Goal: Task Accomplishment & Management: Complete application form

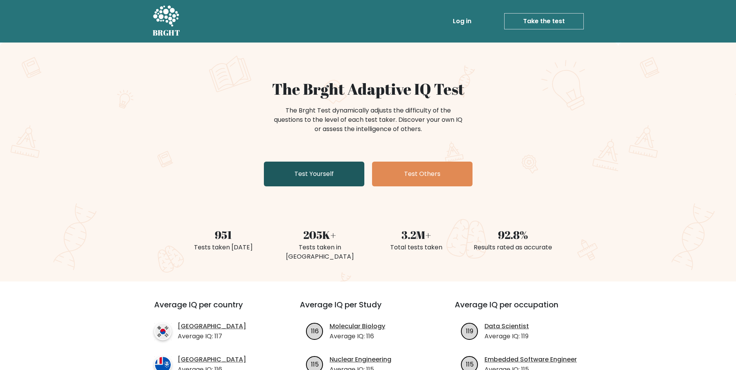
click at [331, 175] on link "Test Yourself" at bounding box center [314, 173] width 100 height 25
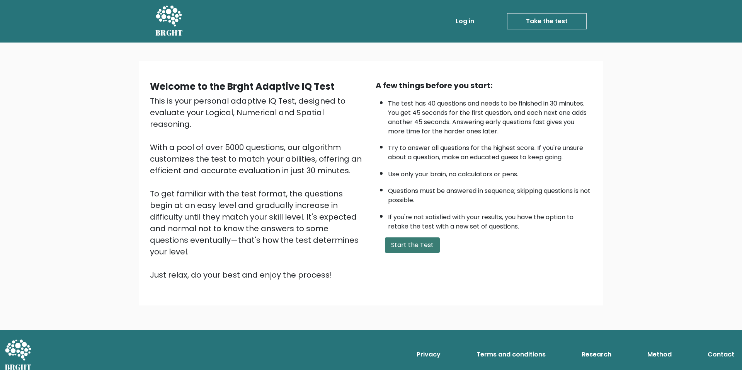
click at [408, 245] on button "Start the Test" at bounding box center [412, 244] width 55 height 15
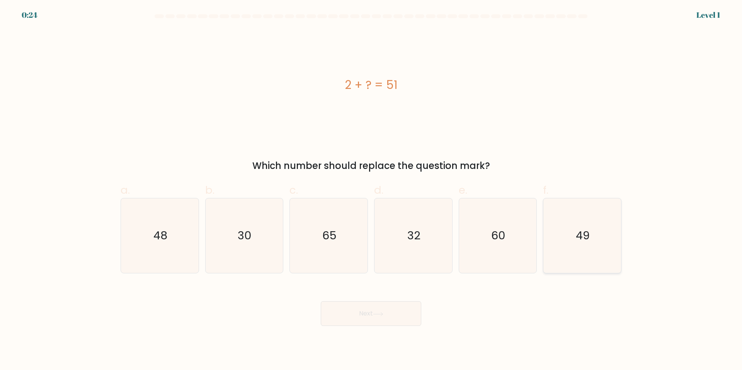
click at [580, 243] on icon "49" at bounding box center [582, 235] width 75 height 75
click at [371, 190] on input "f. 49" at bounding box center [371, 187] width 0 height 5
radio input "true"
click at [383, 324] on button "Next" at bounding box center [371, 313] width 100 height 25
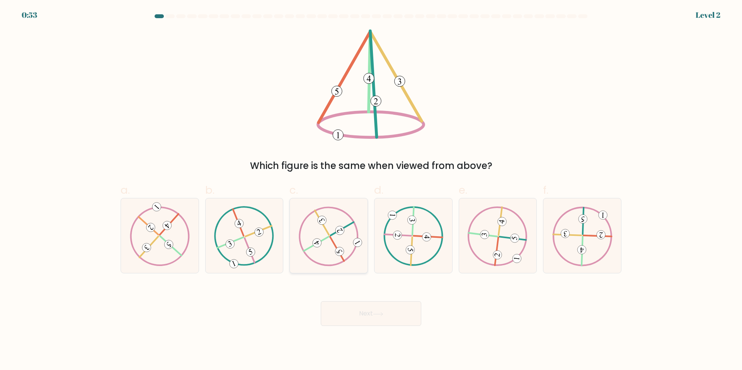
click at [335, 260] on icon at bounding box center [329, 235] width 60 height 59
click at [371, 190] on input "c." at bounding box center [371, 187] width 0 height 5
radio input "true"
click at [391, 311] on button "Next" at bounding box center [371, 313] width 100 height 25
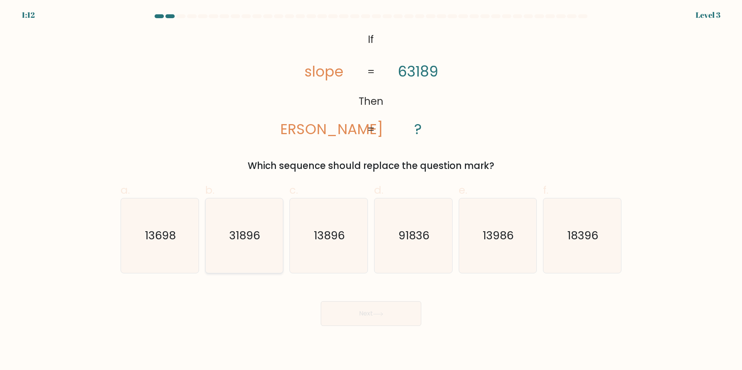
click at [238, 238] on text "31896" at bounding box center [244, 235] width 31 height 15
click at [371, 190] on input "b. 31896" at bounding box center [371, 187] width 0 height 5
radio input "true"
click at [399, 314] on button "Next" at bounding box center [371, 313] width 100 height 25
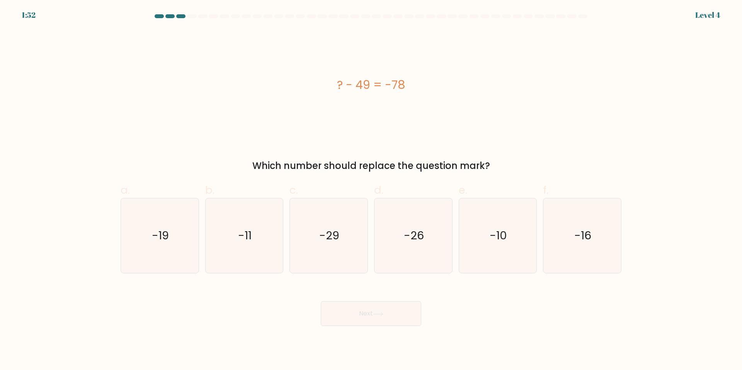
drag, startPoint x: 331, startPoint y: 84, endPoint x: 342, endPoint y: 129, distance: 46.0
click at [424, 85] on div "? - 49 = -78" at bounding box center [370, 84] width 501 height 17
copy div "? - 49 = -78"
click at [345, 238] on icon "-29" at bounding box center [328, 235] width 75 height 75
click at [371, 190] on input "c. -29" at bounding box center [371, 187] width 0 height 5
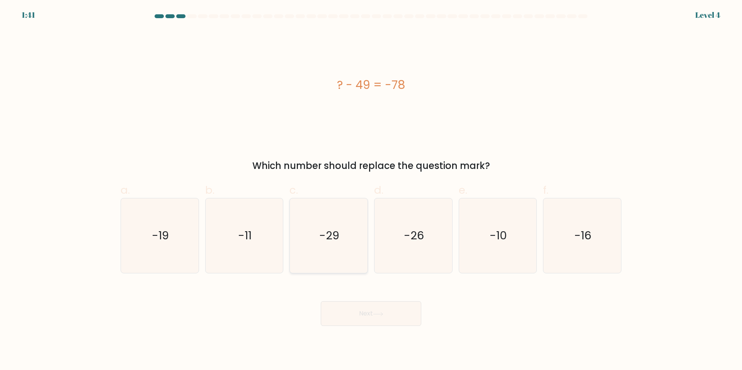
radio input "true"
click at [389, 315] on button "Next" at bounding box center [371, 313] width 100 height 25
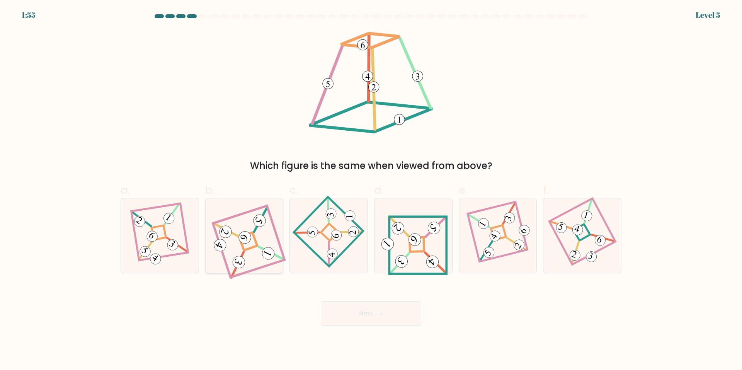
click at [248, 237] on 847 at bounding box center [245, 237] width 16 height 16
click at [371, 190] on input "b." at bounding box center [371, 187] width 0 height 5
radio input "true"
click at [401, 313] on button "Next" at bounding box center [371, 313] width 100 height 25
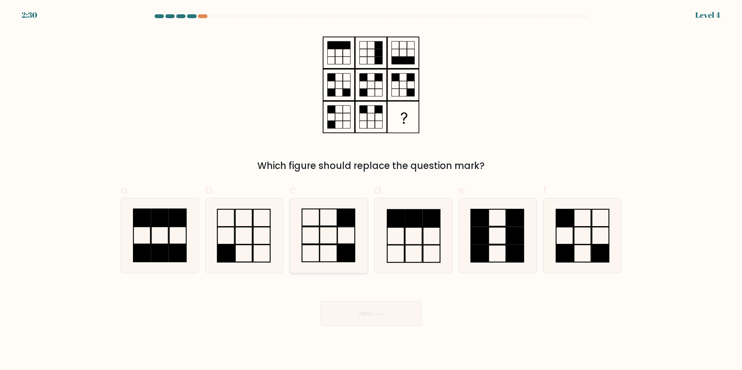
click at [356, 221] on icon at bounding box center [328, 235] width 75 height 75
click at [371, 190] on input "c." at bounding box center [371, 187] width 0 height 5
radio input "true"
click at [404, 317] on button "Next" at bounding box center [371, 313] width 100 height 25
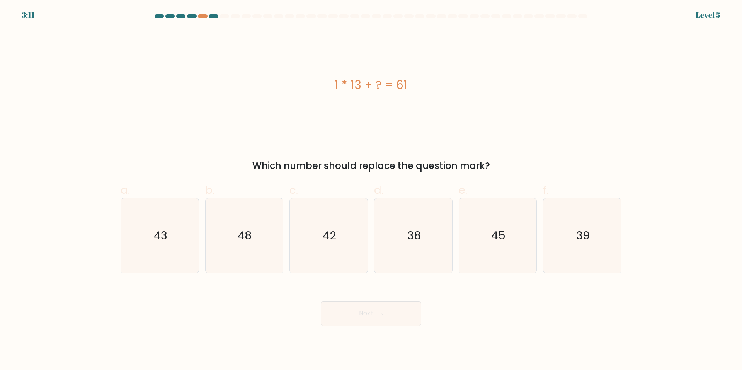
click at [361, 81] on div "1 * 13 + ? = 61" at bounding box center [370, 84] width 501 height 17
copy div "1 * 13 + ? = 61"
click at [229, 245] on icon "48" at bounding box center [244, 235] width 75 height 75
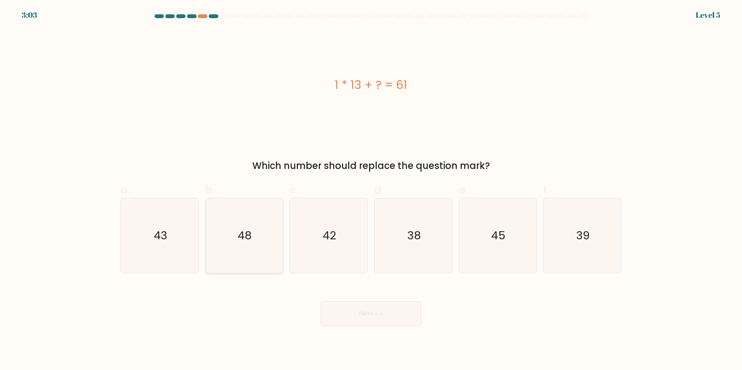
click at [371, 190] on input "b. 48" at bounding box center [371, 187] width 0 height 5
radio input "true"
click at [347, 311] on button "Next" at bounding box center [371, 313] width 100 height 25
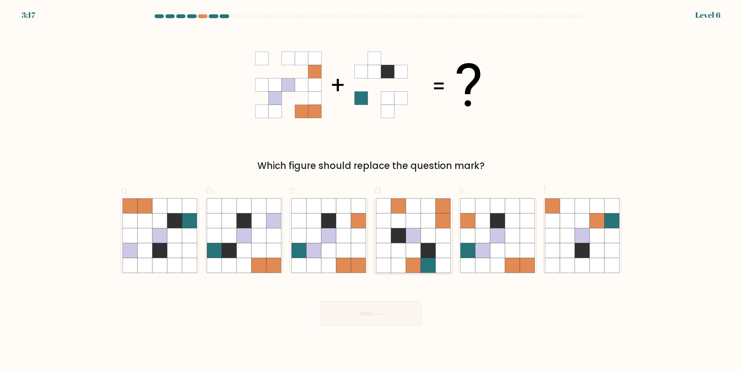
click at [429, 255] on icon at bounding box center [428, 250] width 15 height 15
click at [371, 190] on input "d." at bounding box center [371, 187] width 0 height 5
radio input "true"
click at [412, 320] on div "Next" at bounding box center [371, 303] width 510 height 43
click at [412, 320] on button "Next" at bounding box center [371, 313] width 100 height 25
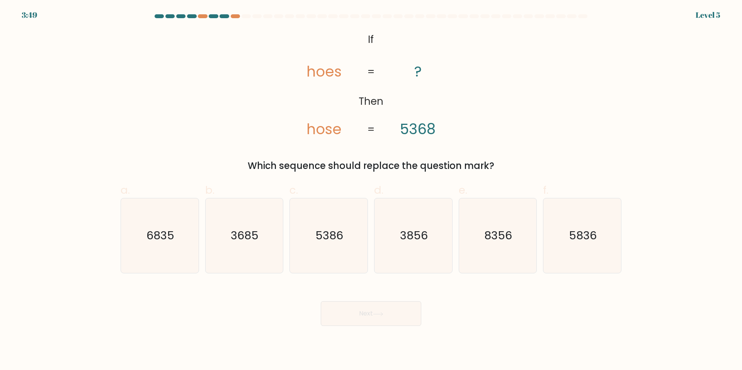
click at [329, 134] on tspan "hose" at bounding box center [323, 129] width 35 height 20
click at [341, 76] on icon "@import url('https://fonts.googleapis.com/css?family=Abril+Fatface:400,100,100i…" at bounding box center [371, 84] width 180 height 111
click at [329, 238] on text "5386" at bounding box center [330, 235] width 28 height 15
click at [371, 190] on input "c. 5386" at bounding box center [371, 187] width 0 height 5
radio input "true"
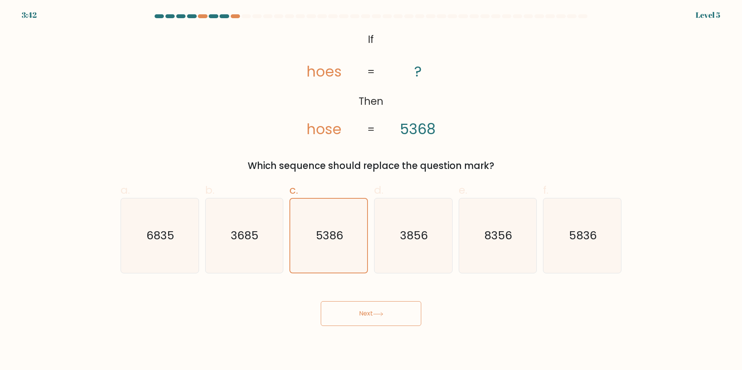
click at [396, 318] on button "Next" at bounding box center [371, 313] width 100 height 25
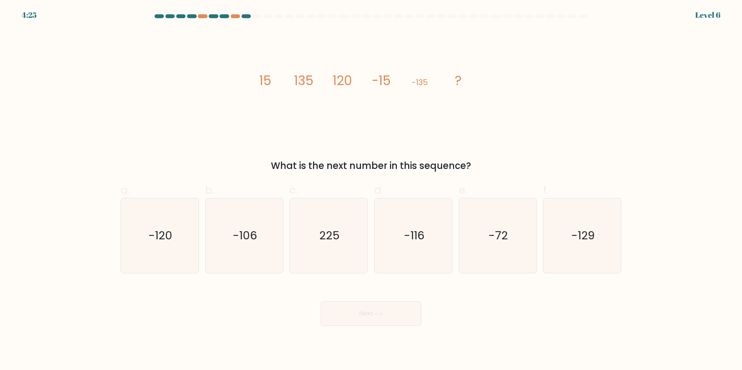
click at [334, 83] on tspan "120" at bounding box center [342, 80] width 19 height 18
click at [468, 98] on icon "image/svg+xml 15 135 120 -15 -135 ?" at bounding box center [371, 84] width 232 height 111
drag, startPoint x: 456, startPoint y: 87, endPoint x: 208, endPoint y: 112, distance: 249.3
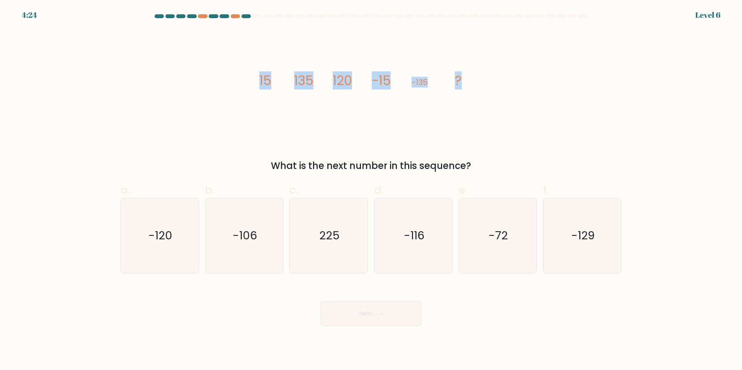
click at [208, 112] on div "image/svg+xml 15 135 120 -15 -135 ? What is the next number in this sequence?" at bounding box center [371, 100] width 510 height 143
copy g "15 135 120 -15 -135 ?"
click at [153, 244] on icon "-120" at bounding box center [159, 235] width 75 height 75
click at [371, 190] on input "a. -120" at bounding box center [371, 187] width 0 height 5
radio input "true"
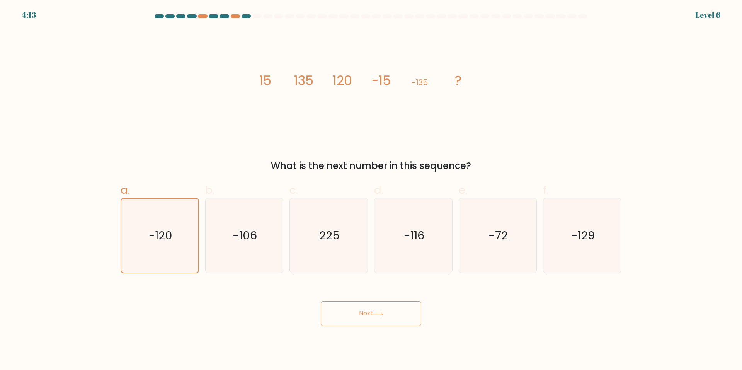
click at [385, 317] on button "Next" at bounding box center [371, 313] width 100 height 25
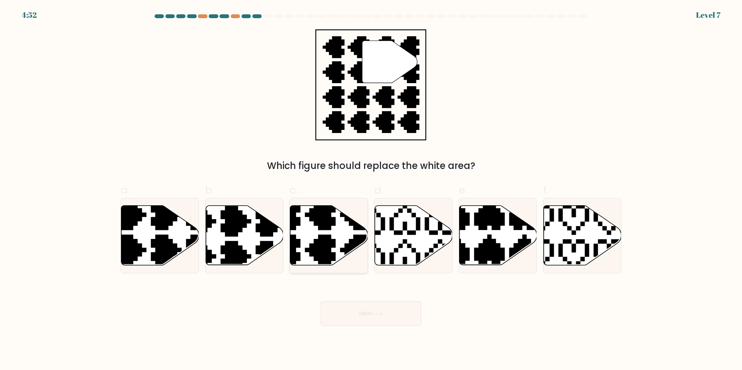
click at [323, 237] on icon at bounding box center [302, 267] width 136 height 136
click at [371, 190] on input "c." at bounding box center [371, 187] width 0 height 5
radio input "true"
click at [391, 317] on button "Next" at bounding box center [371, 313] width 100 height 25
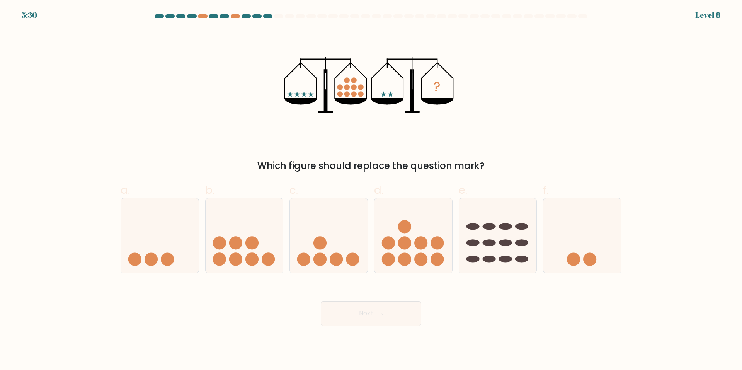
drag, startPoint x: 387, startPoint y: 251, endPoint x: 398, endPoint y: 291, distance: 41.3
click at [387, 252] on icon at bounding box center [413, 236] width 78 height 64
click at [371, 190] on input "d." at bounding box center [371, 187] width 0 height 5
radio input "true"
click at [400, 309] on button "Next" at bounding box center [371, 313] width 100 height 25
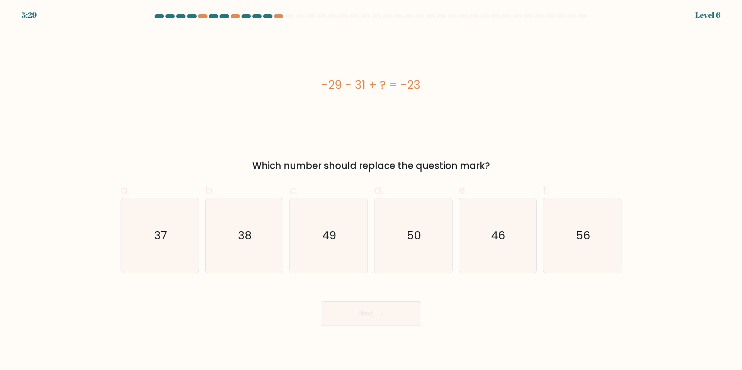
click at [358, 83] on div "-29 - 31 + ? = -23" at bounding box center [370, 84] width 501 height 17
copy div "-29 - 31 + ? = -23"
click at [163, 234] on text "37" at bounding box center [160, 235] width 13 height 15
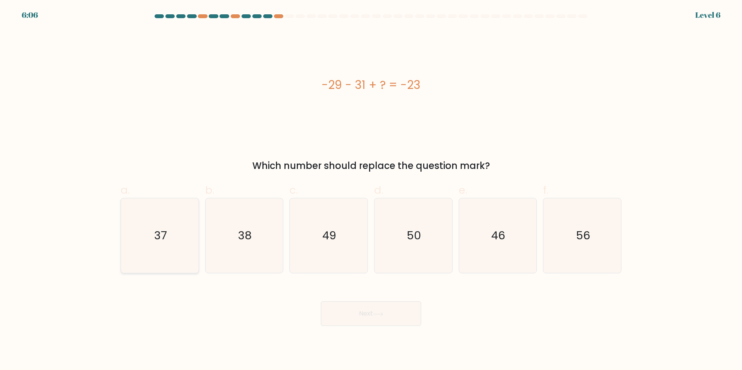
click at [371, 190] on input "a. 37" at bounding box center [371, 187] width 0 height 5
radio input "true"
click at [369, 306] on button "Next" at bounding box center [371, 313] width 100 height 25
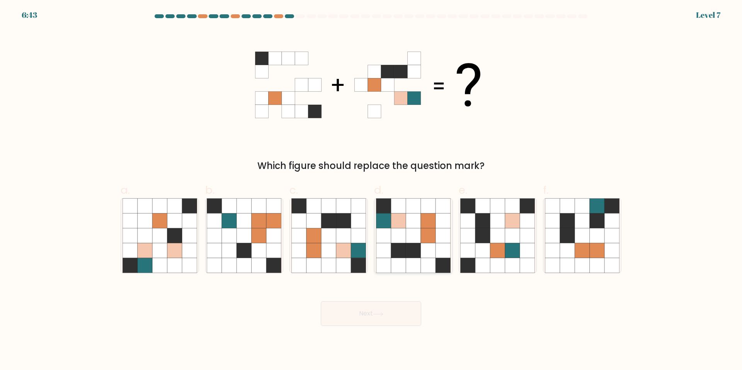
click at [428, 236] on icon at bounding box center [428, 235] width 15 height 15
click at [371, 190] on input "d." at bounding box center [371, 187] width 0 height 5
radio input "true"
click at [402, 326] on body "6:42 Level 7" at bounding box center [371, 185] width 742 height 370
click at [399, 311] on button "Next" at bounding box center [371, 313] width 100 height 25
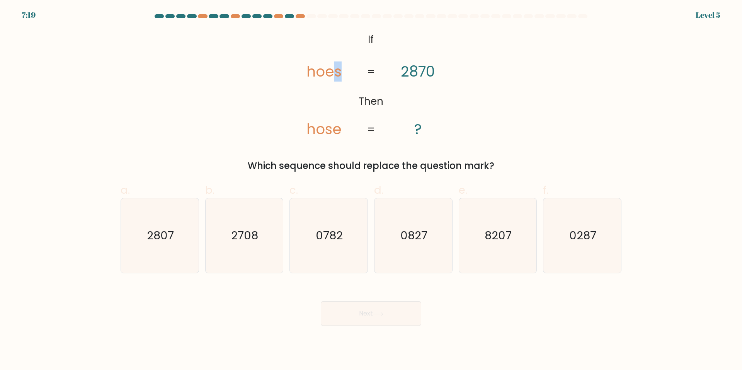
drag, startPoint x: 336, startPoint y: 74, endPoint x: 345, endPoint y: 75, distance: 9.4
click at [345, 75] on icon "@import url('https://fonts.googleapis.com/css?family=Abril+Fatface:400,100,100i…" at bounding box center [371, 84] width 180 height 111
click at [322, 122] on tspan "hose" at bounding box center [323, 129] width 35 height 20
drag, startPoint x: 304, startPoint y: 75, endPoint x: 317, endPoint y: 75, distance: 13.1
click at [317, 75] on icon "@import url('https://fonts.googleapis.com/css?family=Abril+Fatface:400,100,100i…" at bounding box center [371, 84] width 180 height 111
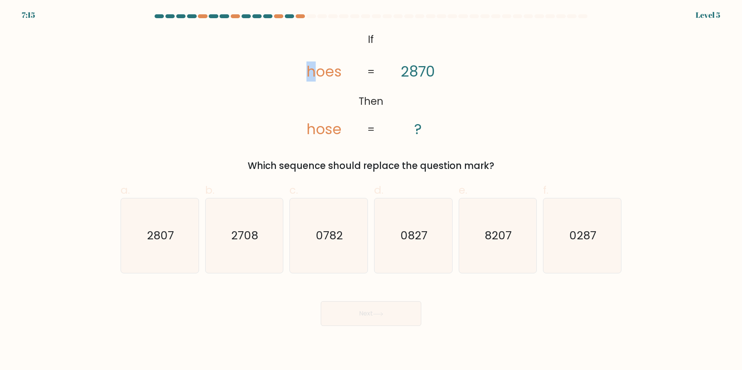
click at [316, 72] on tspan "hoes" at bounding box center [323, 71] width 35 height 20
click at [329, 131] on tspan "hose" at bounding box center [323, 129] width 35 height 20
click at [311, 137] on tspan "hose" at bounding box center [323, 129] width 35 height 20
drag, startPoint x: 304, startPoint y: 136, endPoint x: 310, endPoint y: 136, distance: 5.8
click at [310, 136] on icon "@import url('https://fonts.googleapis.com/css?family=Abril+Fatface:400,100,100i…" at bounding box center [371, 84] width 180 height 111
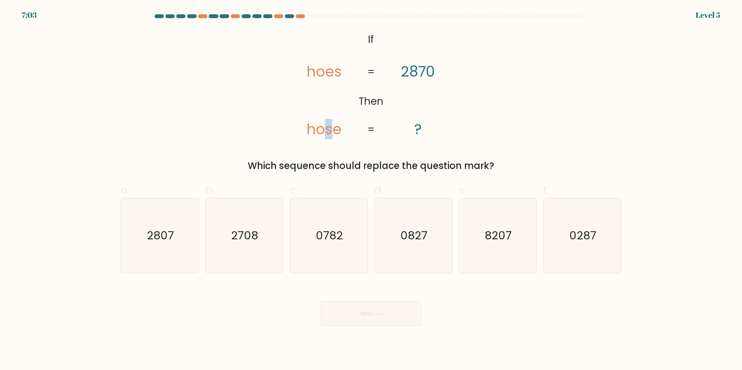
drag, startPoint x: 330, startPoint y: 135, endPoint x: 330, endPoint y: 139, distance: 4.3
click at [331, 135] on tspan "hose" at bounding box center [323, 129] width 35 height 20
click at [173, 241] on text "2807" at bounding box center [160, 235] width 27 height 15
click at [371, 190] on input "a. 2807" at bounding box center [371, 187] width 0 height 5
radio input "true"
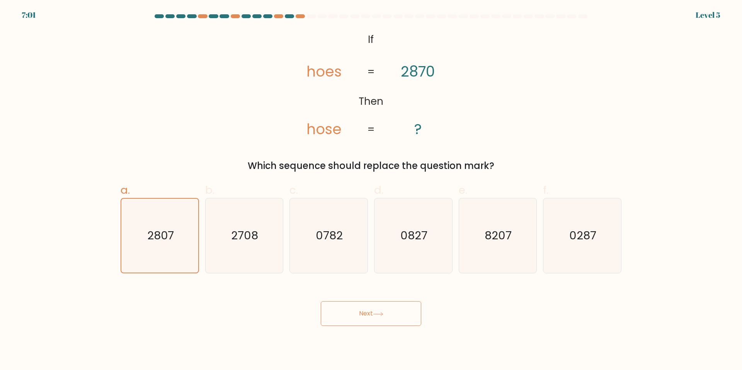
click at [382, 312] on icon at bounding box center [378, 314] width 10 height 4
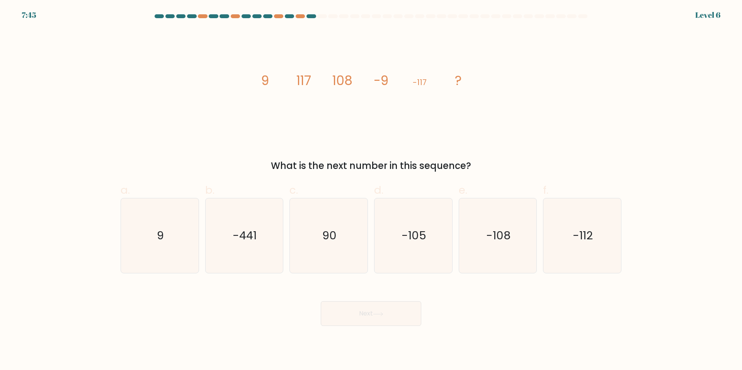
click at [271, 95] on icon "image/svg+xml 9 117 108 -9 -117 ?" at bounding box center [371, 84] width 232 height 111
drag, startPoint x: 247, startPoint y: 75, endPoint x: 567, endPoint y: 104, distance: 321.1
click at [579, 99] on div "image/svg+xml 9 117 108 -9 -117 ? What is the next number in this sequence?" at bounding box center [371, 100] width 510 height 143
copy g "9 117 108 -9 -117 ?"
click at [505, 240] on text "-108" at bounding box center [498, 235] width 24 height 15
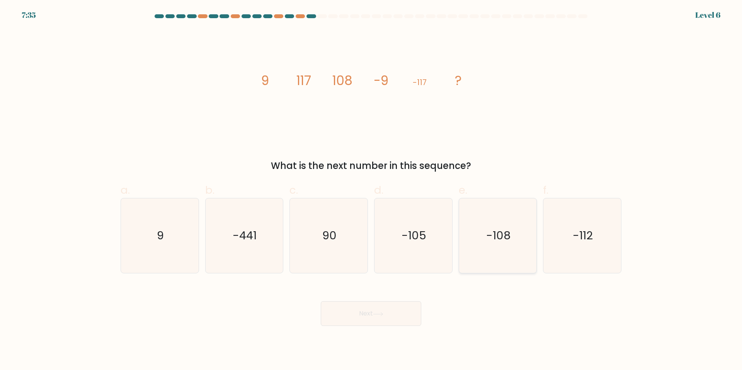
click at [371, 190] on input "e. -108" at bounding box center [371, 187] width 0 height 5
radio input "true"
click at [385, 316] on button "Next" at bounding box center [371, 313] width 100 height 25
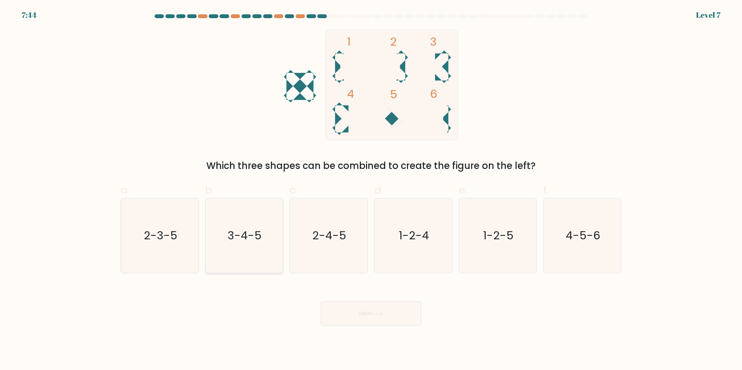
click at [240, 243] on text "3-4-5" at bounding box center [245, 235] width 34 height 15
click at [371, 190] on input "b. 3-4-5" at bounding box center [371, 187] width 0 height 5
radio input "true"
click at [377, 307] on button "Next" at bounding box center [371, 313] width 100 height 25
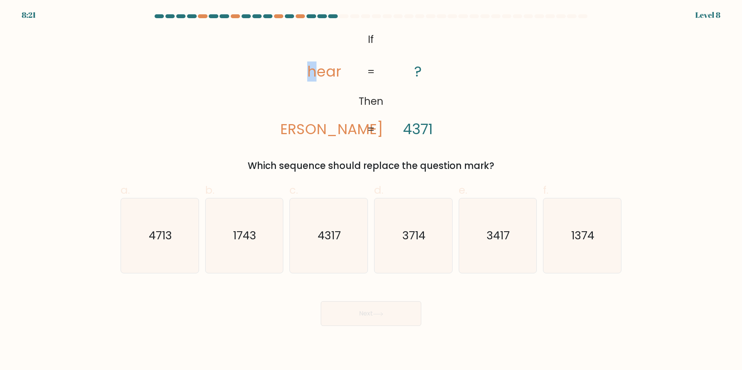
drag, startPoint x: 307, startPoint y: 73, endPoint x: 320, endPoint y: 75, distance: 13.2
click at [320, 75] on icon "@import url('https://fonts.googleapis.com/css?family=Abril+Fatface:400,100,100i…" at bounding box center [371, 84] width 180 height 111
click at [427, 132] on tspan "4371" at bounding box center [418, 129] width 30 height 20
click at [312, 129] on tspan "rhea" at bounding box center [323, 129] width 117 height 20
click at [410, 243] on text "3714" at bounding box center [413, 235] width 23 height 15
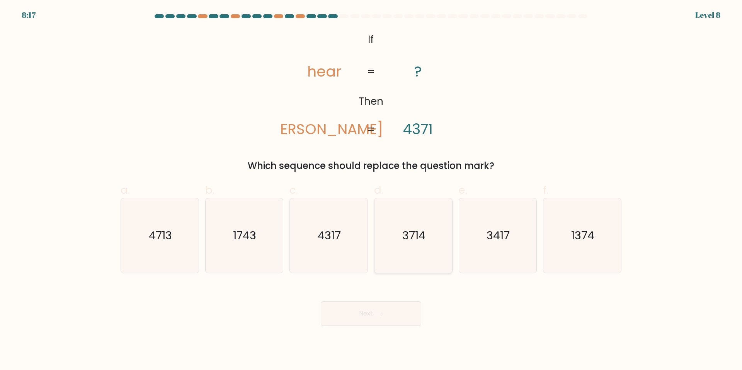
click at [371, 190] on input "d. 3714" at bounding box center [371, 187] width 0 height 5
radio input "true"
click at [390, 311] on button "Next" at bounding box center [371, 313] width 100 height 25
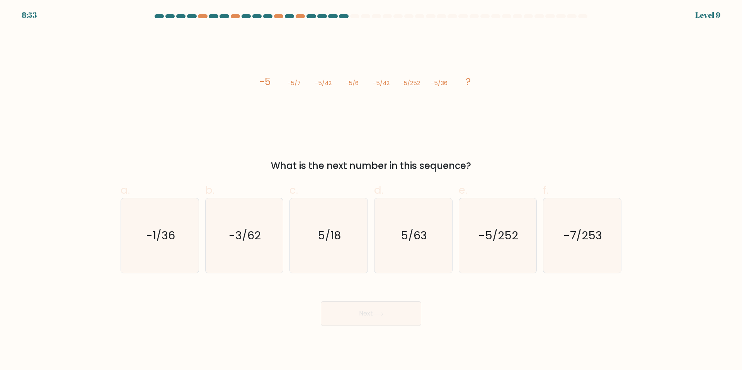
click at [255, 98] on icon "image/svg+xml -5 -5/7 -5/42 -5/6 -5/42 -5/252 -5/36 ?" at bounding box center [371, 84] width 232 height 111
drag, startPoint x: 250, startPoint y: 79, endPoint x: 578, endPoint y: 118, distance: 330.2
click at [575, 117] on div "image/svg+xml -5 -5/7 -5/42 -5/6 -5/42 -5/252 -5/36 ? What is the next number i…" at bounding box center [371, 100] width 510 height 143
copy g "-5 -5/7 -5/42 -5/6 -5/42 -5/252 -5/36 ?"
click at [501, 241] on text "-5/252" at bounding box center [498, 235] width 40 height 15
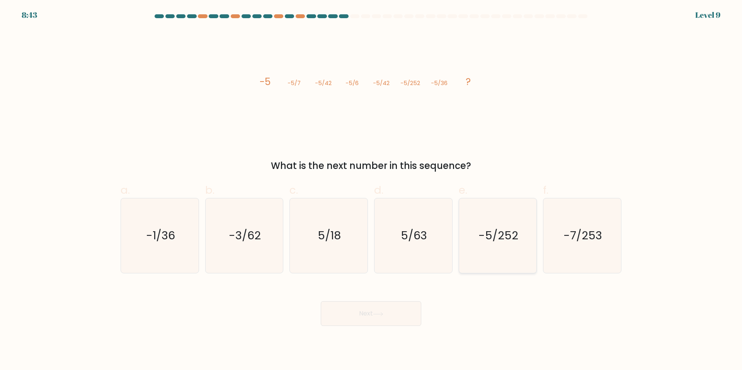
click at [371, 190] on input "e. -5/252" at bounding box center [371, 187] width 0 height 5
radio input "true"
click at [385, 304] on button "Next" at bounding box center [371, 313] width 100 height 25
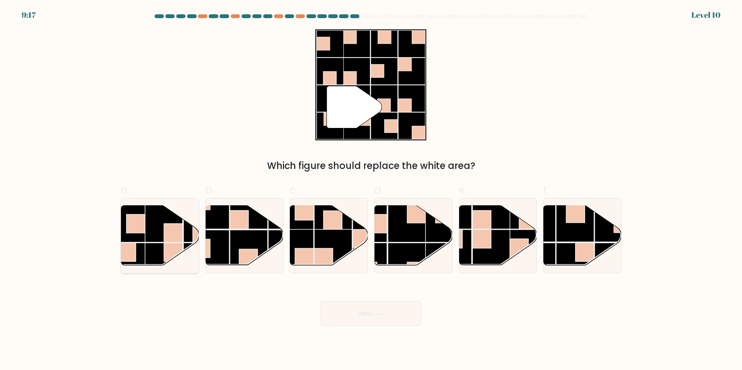
click at [165, 253] on rect at bounding box center [173, 252] width 19 height 19
click at [371, 190] on input "a." at bounding box center [371, 187] width 0 height 5
radio input "true"
click at [379, 305] on button "Next" at bounding box center [371, 313] width 100 height 25
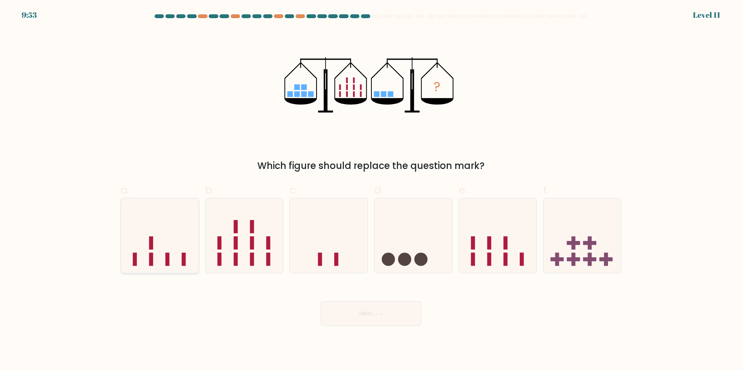
click at [166, 256] on rect at bounding box center [167, 258] width 4 height 13
click at [371, 190] on input "a." at bounding box center [371, 187] width 0 height 5
radio input "true"
click at [380, 316] on button "Next" at bounding box center [371, 313] width 100 height 25
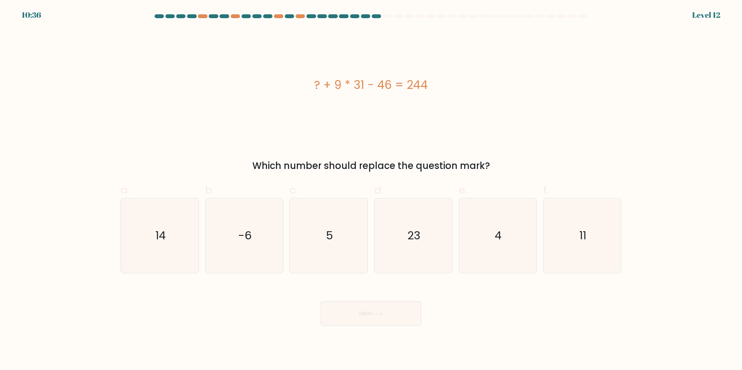
click at [344, 97] on div "? + 9 * 31 - 46 = 244" at bounding box center [370, 84] width 501 height 111
click at [344, 91] on div "? + 9 * 31 - 46 = 244" at bounding box center [370, 84] width 501 height 17
click at [344, 90] on div "? + 9 * 31 - 46 = 244" at bounding box center [370, 84] width 501 height 17
copy div "? + 9 * 31 - 46 = 244"
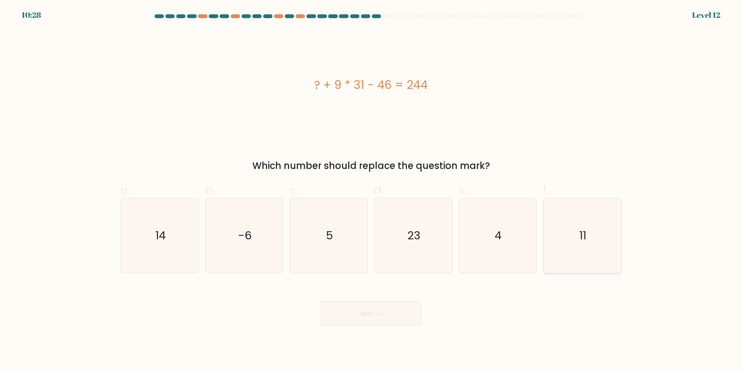
click at [589, 237] on icon "11" at bounding box center [582, 235] width 75 height 75
click at [371, 190] on input "f. 11" at bounding box center [371, 187] width 0 height 5
radio input "true"
click at [343, 319] on button "Next" at bounding box center [371, 313] width 100 height 25
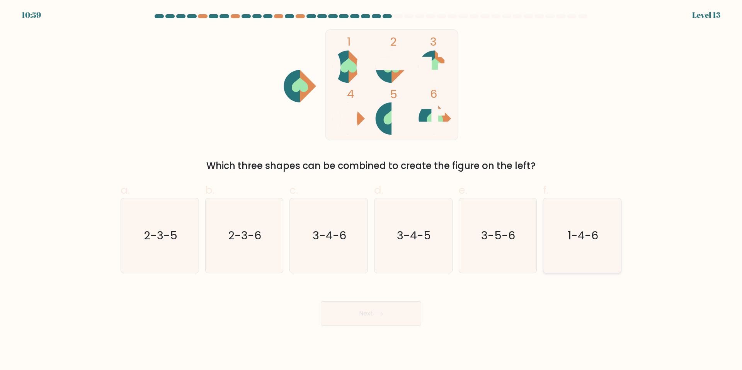
click at [608, 245] on icon "1-4-6" at bounding box center [582, 235] width 75 height 75
click at [371, 190] on input "f. 1-4-6" at bounding box center [371, 187] width 0 height 5
radio input "true"
click at [417, 315] on button "Next" at bounding box center [371, 313] width 100 height 25
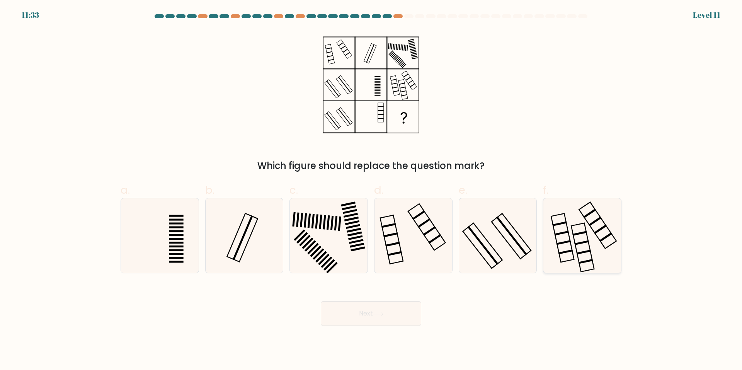
click at [589, 225] on rect at bounding box center [594, 221] width 13 height 10
click at [371, 190] on input "f." at bounding box center [371, 187] width 0 height 5
radio input "true"
click at [399, 325] on button "Next" at bounding box center [371, 313] width 100 height 25
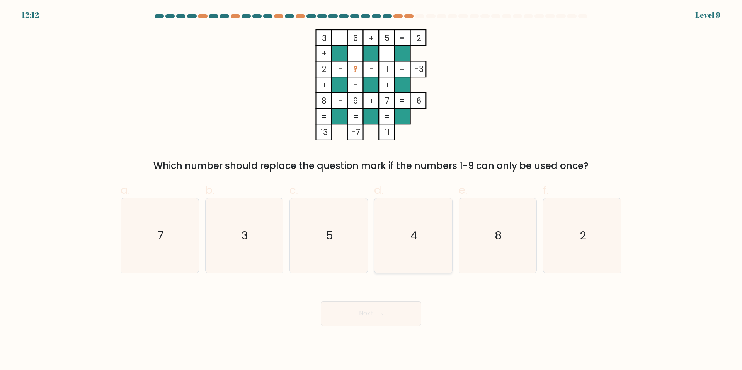
click at [413, 240] on text "4" at bounding box center [413, 235] width 7 height 15
click at [371, 190] on input "d. 4" at bounding box center [371, 187] width 0 height 5
radio input "true"
click at [365, 317] on button "Next" at bounding box center [371, 313] width 100 height 25
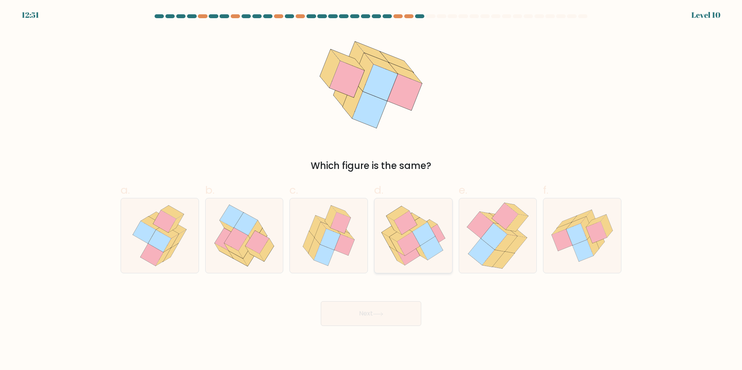
click at [423, 249] on icon at bounding box center [430, 248] width 23 height 24
click at [371, 190] on input "d." at bounding box center [371, 187] width 0 height 5
radio input "true"
click at [355, 317] on button "Next" at bounding box center [371, 313] width 100 height 25
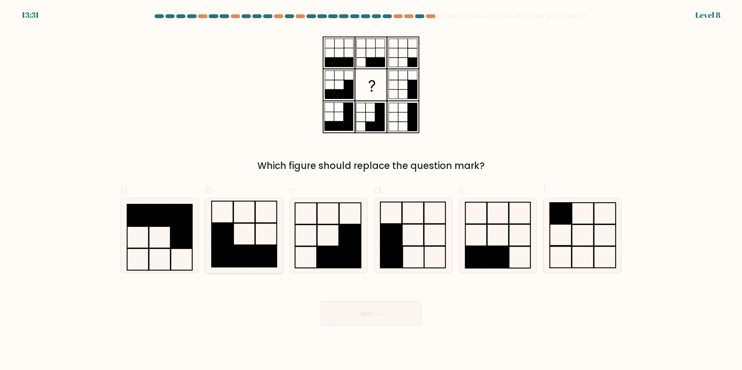
drag, startPoint x: 246, startPoint y: 249, endPoint x: 271, endPoint y: 255, distance: 25.5
click at [246, 249] on rect at bounding box center [244, 256] width 21 height 22
click at [371, 190] on input "b." at bounding box center [371, 187] width 0 height 5
radio input "true"
click at [381, 310] on button "Next" at bounding box center [371, 313] width 100 height 25
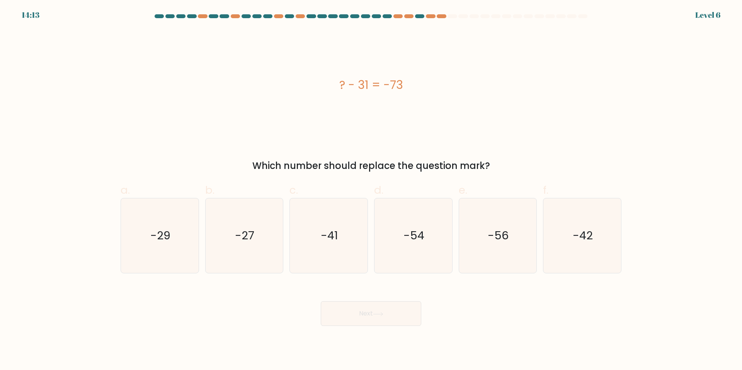
click at [361, 87] on div "? - 31 = -73" at bounding box center [370, 84] width 501 height 17
copy div "? - 31 = -73"
click at [590, 235] on text "-42" at bounding box center [583, 235] width 20 height 15
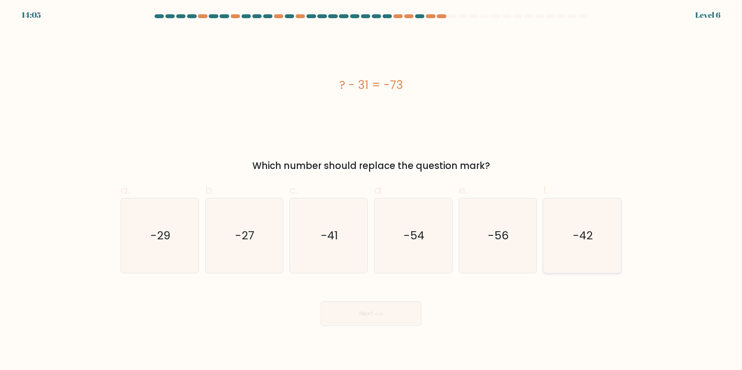
click at [371, 190] on input "f. -42" at bounding box center [371, 187] width 0 height 5
radio input "true"
click at [349, 316] on button "Next" at bounding box center [371, 313] width 100 height 25
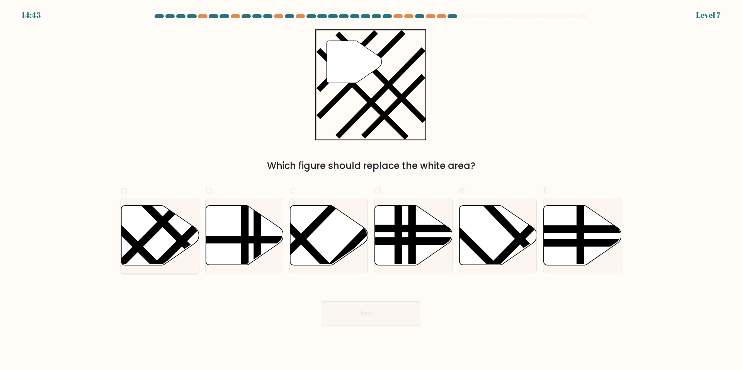
click at [149, 245] on icon at bounding box center [160, 234] width 78 height 59
click at [371, 190] on input "a." at bounding box center [371, 187] width 0 height 5
radio input "true"
click at [379, 317] on button "Next" at bounding box center [371, 313] width 100 height 25
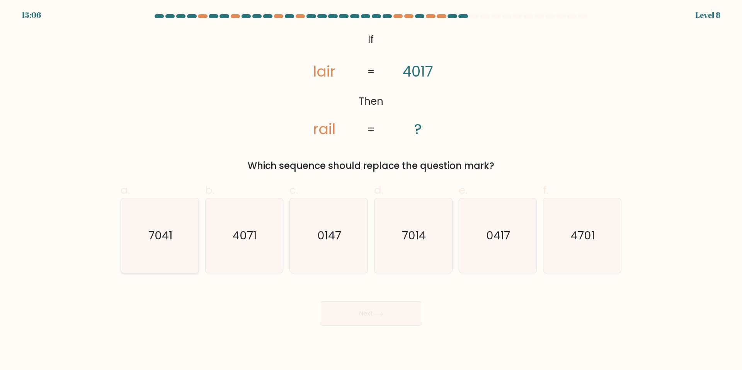
click at [158, 244] on icon "7041" at bounding box center [159, 235] width 75 height 75
click at [371, 190] on input "a. 7041" at bounding box center [371, 187] width 0 height 5
radio input "true"
click at [401, 243] on icon "7014" at bounding box center [413, 235] width 75 height 75
click at [371, 190] on input "d. 7014" at bounding box center [371, 187] width 0 height 5
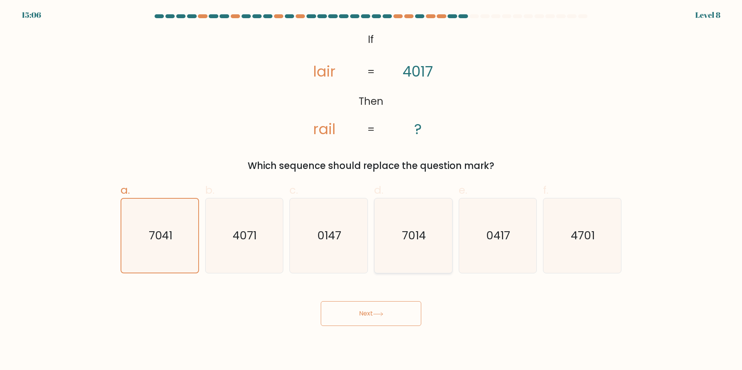
radio input "true"
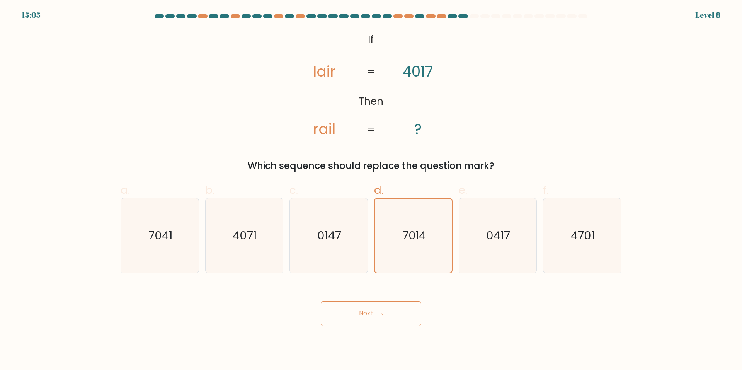
click at [382, 316] on button "Next" at bounding box center [371, 313] width 100 height 25
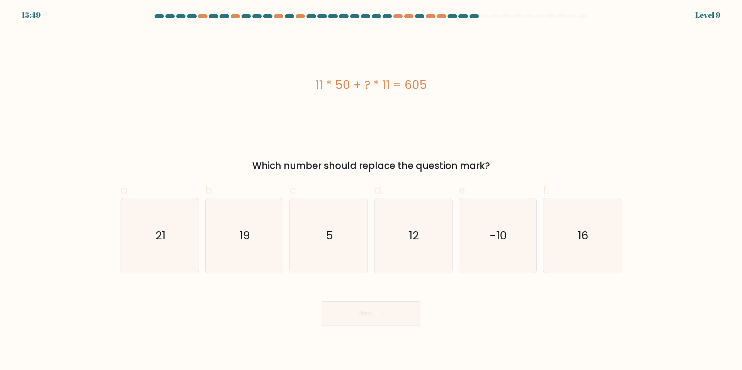
click at [328, 87] on div "11 * 50 + ? * 11 = 605" at bounding box center [370, 84] width 501 height 17
copy div "11 * 50 + ? * 11 = 605"
click at [323, 239] on icon "5" at bounding box center [328, 235] width 75 height 75
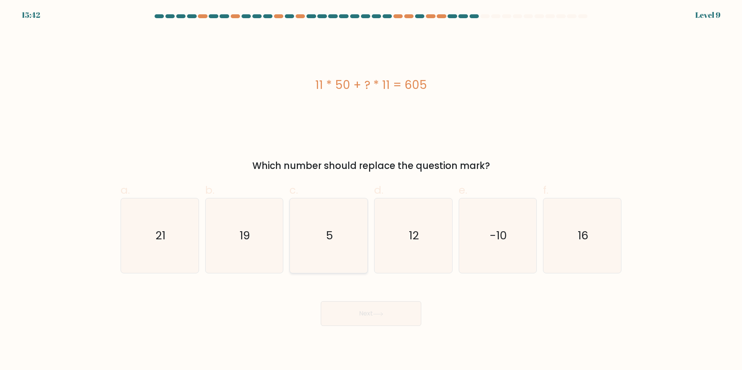
click at [371, 190] on input "c. 5" at bounding box center [371, 187] width 0 height 5
radio input "true"
click at [367, 312] on button "Next" at bounding box center [371, 313] width 100 height 25
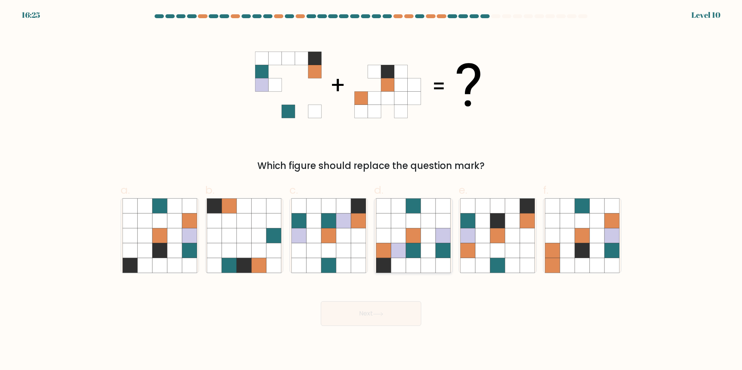
click at [408, 256] on icon at bounding box center [413, 250] width 15 height 15
click at [371, 190] on input "d." at bounding box center [371, 187] width 0 height 5
radio input "true"
click at [390, 318] on button "Next" at bounding box center [371, 313] width 100 height 25
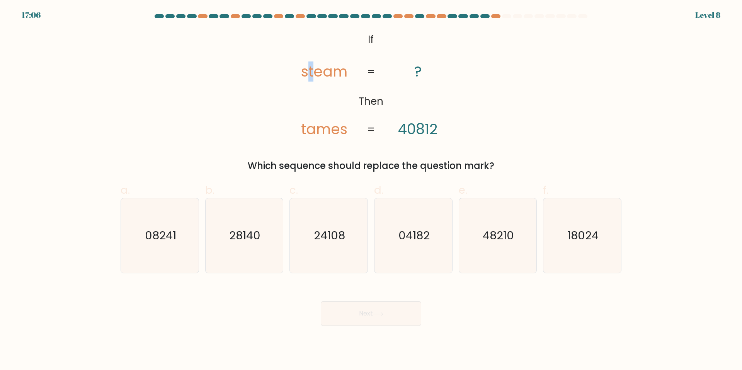
click at [312, 77] on tspan "steam" at bounding box center [324, 71] width 46 height 20
drag, startPoint x: 407, startPoint y: 132, endPoint x: 412, endPoint y: 132, distance: 5.0
click at [412, 132] on tspan "40812" at bounding box center [418, 129] width 40 height 20
drag, startPoint x: 322, startPoint y: 75, endPoint x: 331, endPoint y: 75, distance: 8.9
click at [331, 75] on tspan "steam" at bounding box center [324, 71] width 46 height 20
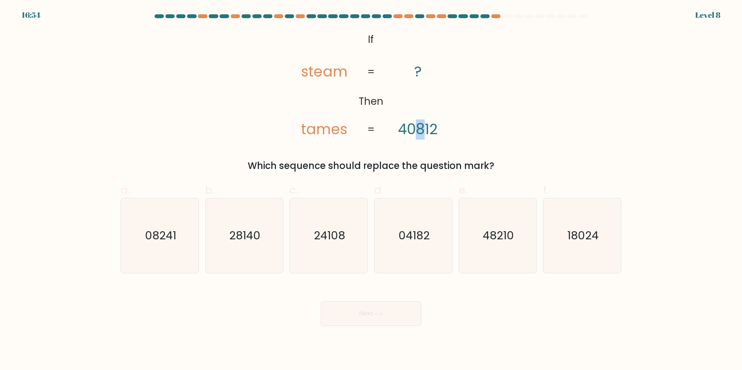
click at [421, 134] on tspan "40812" at bounding box center [418, 129] width 40 height 20
click at [308, 130] on tspan "tames" at bounding box center [324, 129] width 46 height 20
drag, startPoint x: 299, startPoint y: 130, endPoint x: 304, endPoint y: 130, distance: 5.0
click at [304, 130] on icon "@import url('https://fonts.googleapis.com/css?family=Abril+Fatface:400,100,100i…" at bounding box center [371, 84] width 180 height 111
click at [302, 92] on icon "@import url('https://fonts.googleapis.com/css?family=Abril+Fatface:400,100,100i…" at bounding box center [371, 84] width 180 height 111
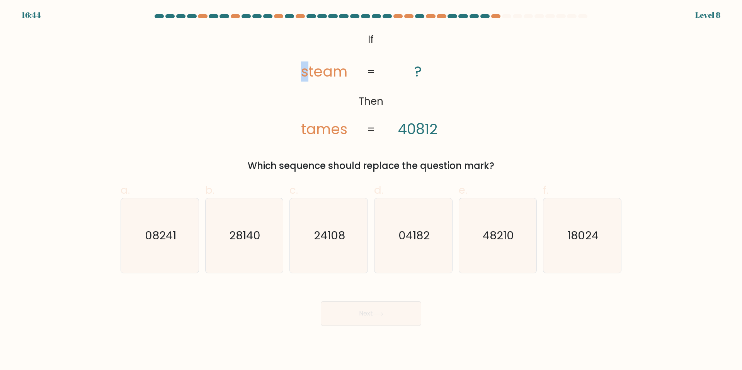
drag, startPoint x: 298, startPoint y: 71, endPoint x: 306, endPoint y: 71, distance: 8.1
click at [306, 71] on icon "@import url('https://fonts.googleapis.com/css?family=Abril+Fatface:400,100,100i…" at bounding box center [371, 84] width 180 height 111
drag, startPoint x: 338, startPoint y: 129, endPoint x: 349, endPoint y: 131, distance: 11.4
click at [349, 131] on icon "@import url('https://fonts.googleapis.com/css?family=Abril+Fatface:400,100,100i…" at bounding box center [371, 84] width 180 height 111
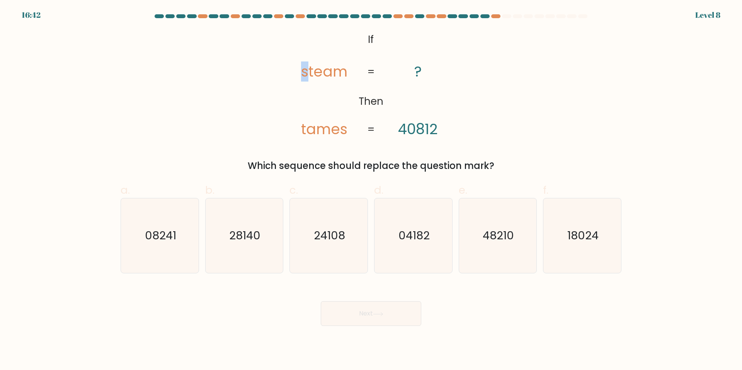
drag, startPoint x: 299, startPoint y: 76, endPoint x: 306, endPoint y: 77, distance: 7.0
click at [306, 77] on icon "@import url('https://fonts.googleapis.com/css?family=Abril+Fatface:400,100,100i…" at bounding box center [371, 84] width 180 height 111
click at [347, 129] on icon "@import url('https://fonts.googleapis.com/css?family=Abril+Fatface:400,100,100i…" at bounding box center [371, 84] width 180 height 111
drag, startPoint x: 336, startPoint y: 131, endPoint x: 346, endPoint y: 133, distance: 9.8
click at [346, 133] on tspan "tames" at bounding box center [324, 129] width 46 height 20
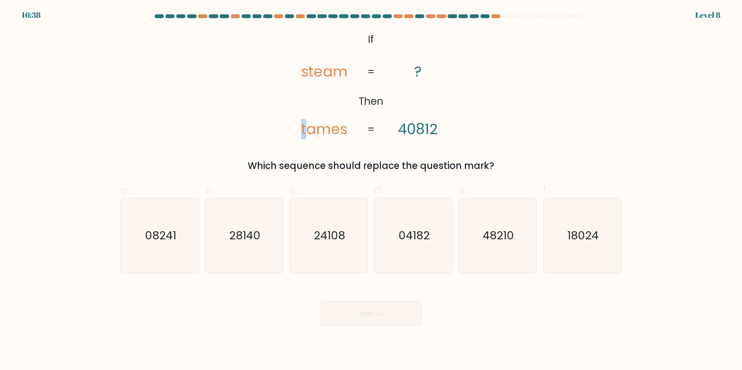
drag, startPoint x: 295, startPoint y: 132, endPoint x: 304, endPoint y: 133, distance: 8.6
click at [304, 133] on icon "@import url('https://fonts.googleapis.com/css?family=Abril+Fatface:400,100,100i…" at bounding box center [371, 84] width 180 height 111
click at [334, 238] on text "24108" at bounding box center [329, 235] width 31 height 15
click at [371, 190] on input "c. 24108" at bounding box center [371, 187] width 0 height 5
radio input "true"
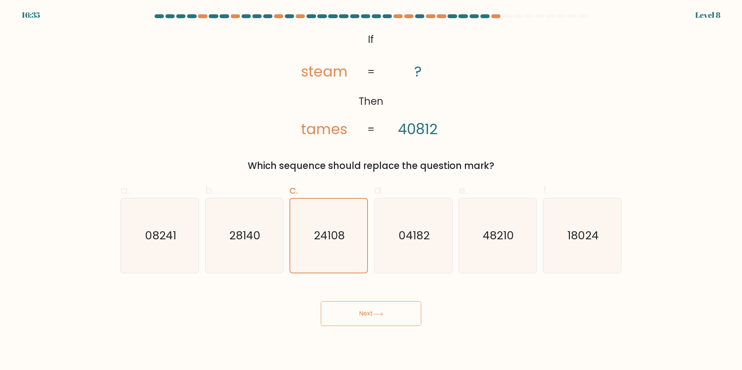
click at [341, 314] on button "Next" at bounding box center [371, 313] width 100 height 25
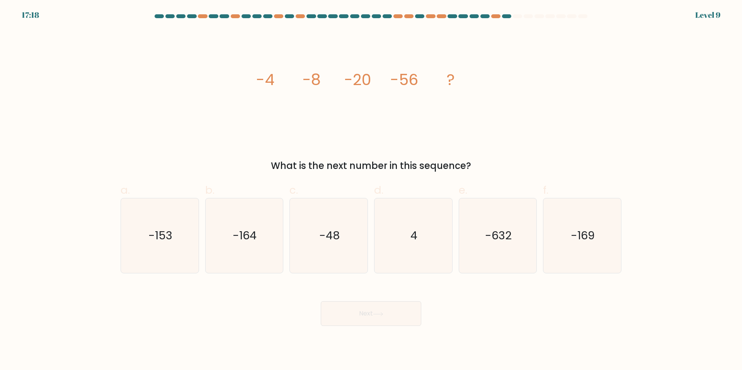
click at [275, 78] on icon "image/svg+xml -4 -8 -20 -56 ?" at bounding box center [371, 84] width 232 height 111
click at [475, 93] on icon "image/svg+xml -4 -8 -20 -56 ?" at bounding box center [371, 84] width 232 height 111
drag, startPoint x: 278, startPoint y: 119, endPoint x: 121, endPoint y: 129, distance: 157.1
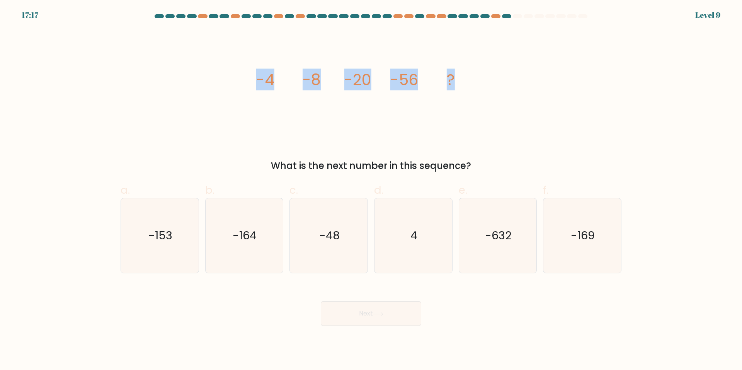
click at [137, 131] on div "image/svg+xml -4 -8 -20 -56 ? What is the next number in this sequence?" at bounding box center [371, 100] width 510 height 143
copy g "-4 -8 -20 -56 ?"
drag, startPoint x: 229, startPoint y: 236, endPoint x: 235, endPoint y: 239, distance: 6.0
click at [229, 236] on icon "-164" at bounding box center [244, 235] width 75 height 75
click at [371, 190] on input "b. -164" at bounding box center [371, 187] width 0 height 5
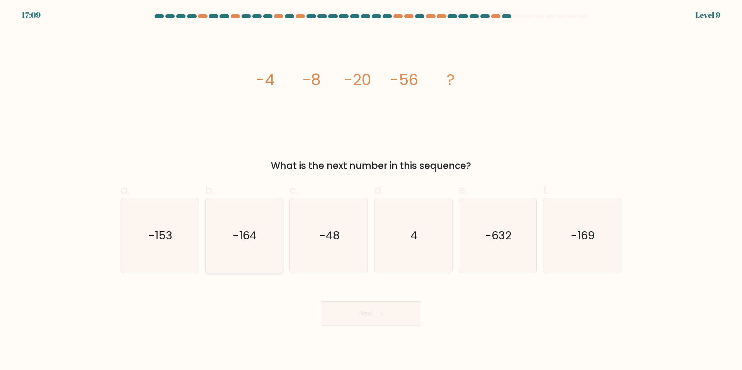
radio input "true"
click at [350, 299] on div "Next" at bounding box center [371, 303] width 510 height 43
click at [350, 306] on button "Next" at bounding box center [371, 313] width 100 height 25
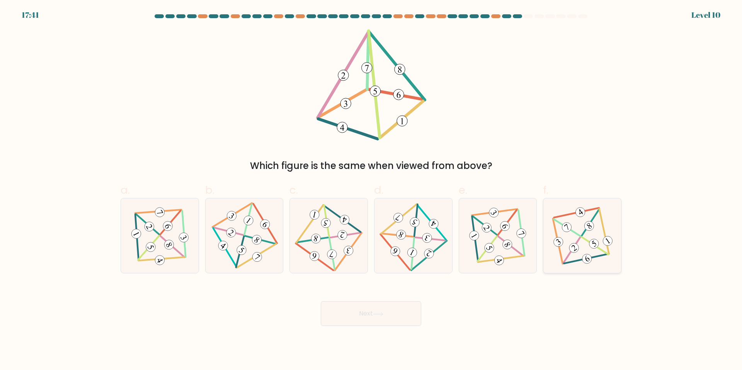
click at [592, 249] on icon at bounding box center [581, 235] width 61 height 59
click at [371, 190] on input "f." at bounding box center [371, 187] width 0 height 5
radio input "true"
click at [402, 315] on button "Next" at bounding box center [371, 313] width 100 height 25
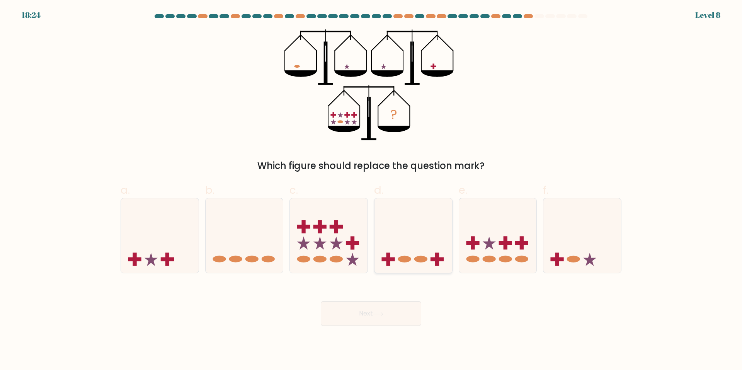
click at [439, 260] on rect at bounding box center [436, 259] width 13 height 4
click at [371, 190] on input "d." at bounding box center [371, 187] width 0 height 5
radio input "true"
click at [389, 310] on button "Next" at bounding box center [371, 313] width 100 height 25
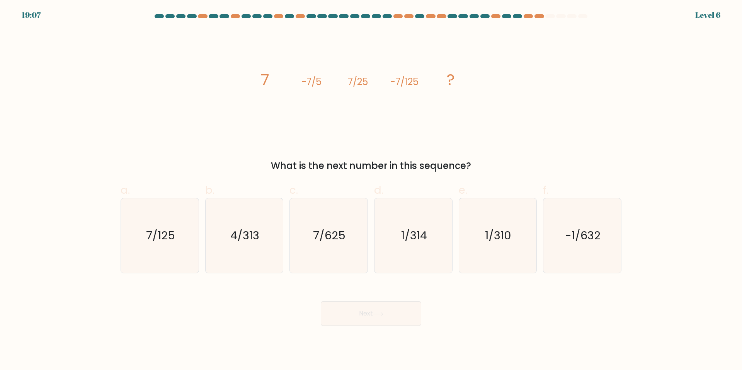
click at [380, 97] on icon "image/svg+xml 7 -7/5 7/25 -7/125 ?" at bounding box center [371, 84] width 232 height 111
click at [377, 85] on icon "image/svg+xml 7 -7/5 7/25 -7/125 ?" at bounding box center [371, 84] width 232 height 111
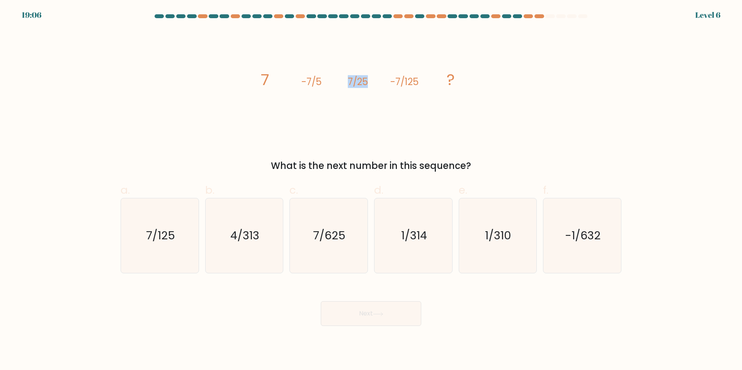
click at [377, 84] on icon "image/svg+xml 7 -7/5 7/25 -7/125 ?" at bounding box center [371, 84] width 232 height 111
drag, startPoint x: 490, startPoint y: 87, endPoint x: 165, endPoint y: 114, distance: 327.1
click at [165, 114] on div "image/svg+xml 7 -7/5 7/25 -7/125 ? What is the next number in this sequence?" at bounding box center [371, 100] width 510 height 143
click at [322, 243] on text "7/625" at bounding box center [329, 235] width 32 height 15
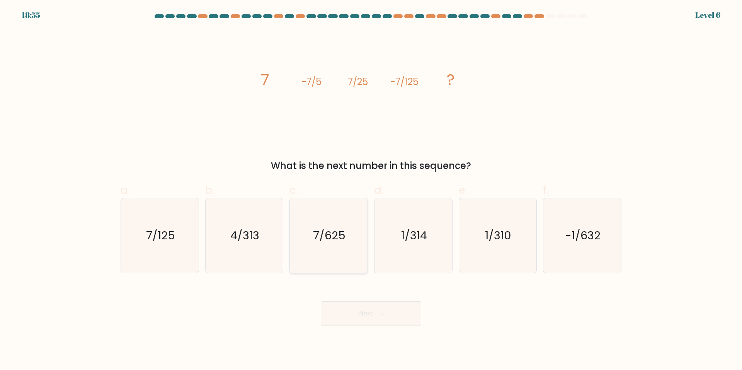
click at [371, 190] on input "c. 7/625" at bounding box center [371, 187] width 0 height 5
radio input "true"
click at [343, 302] on button "Next" at bounding box center [371, 313] width 100 height 25
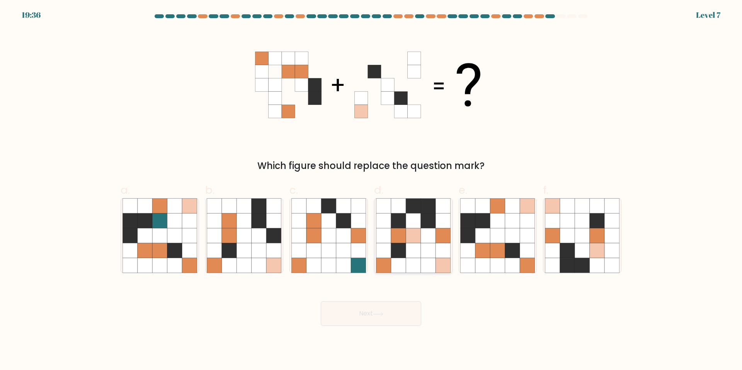
click at [391, 239] on icon at bounding box center [398, 235] width 15 height 15
click at [371, 190] on input "d." at bounding box center [371, 187] width 0 height 5
radio input "true"
click at [381, 309] on button "Next" at bounding box center [371, 313] width 100 height 25
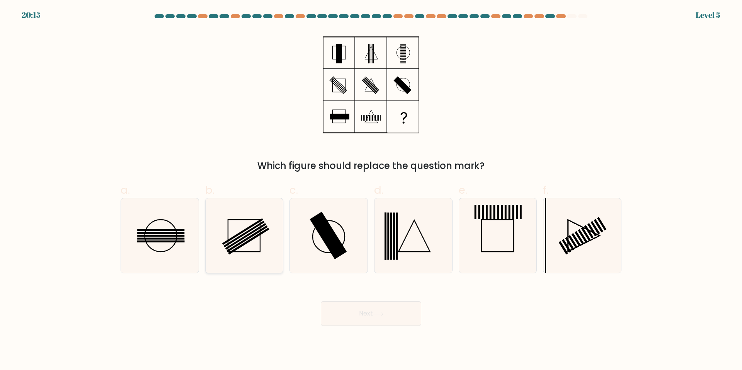
click at [270, 261] on icon at bounding box center [244, 235] width 75 height 75
click at [371, 190] on input "b." at bounding box center [371, 187] width 0 height 5
radio input "true"
click at [315, 250] on icon at bounding box center [328, 235] width 75 height 75
click at [371, 190] on input "c." at bounding box center [371, 187] width 0 height 5
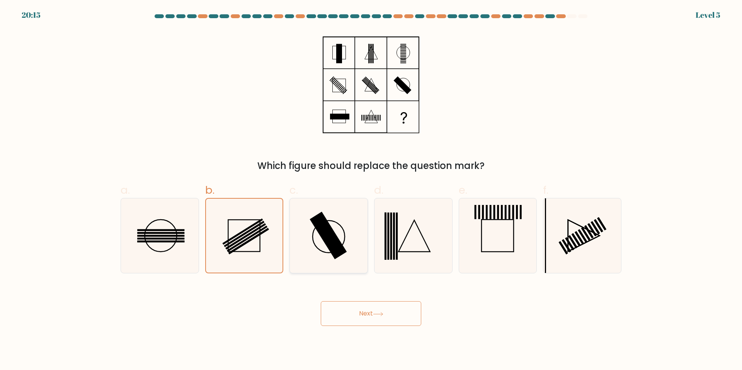
radio input "true"
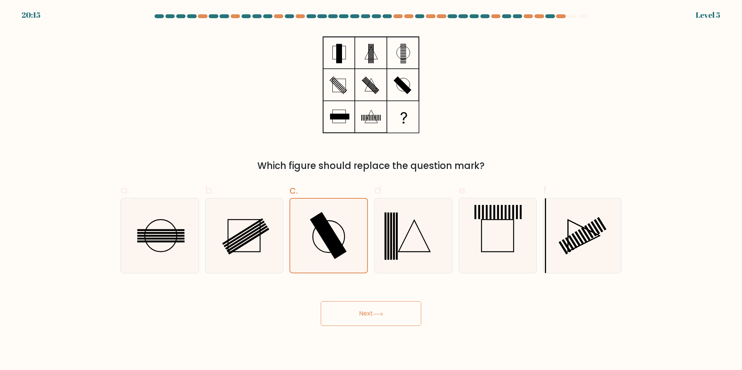
click at [355, 314] on button "Next" at bounding box center [371, 313] width 100 height 25
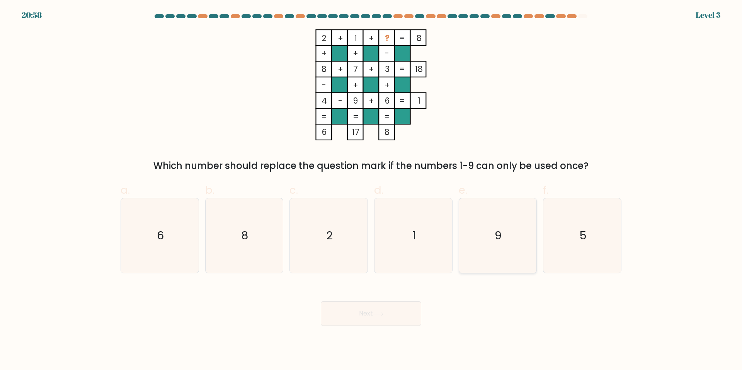
click at [488, 229] on icon "9" at bounding box center [497, 235] width 75 height 75
click at [371, 190] on input "e. 9" at bounding box center [371, 187] width 0 height 5
radio input "true"
click at [380, 311] on button "Next" at bounding box center [371, 313] width 100 height 25
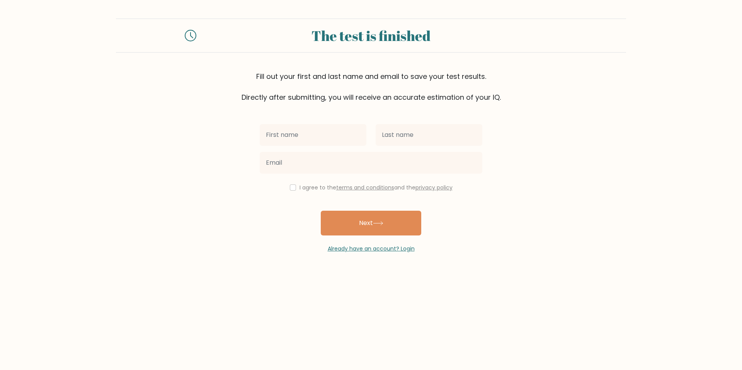
click at [325, 140] on input "text" at bounding box center [313, 135] width 107 height 22
type input "Kim Rey"
click at [401, 134] on input "text" at bounding box center [428, 135] width 107 height 22
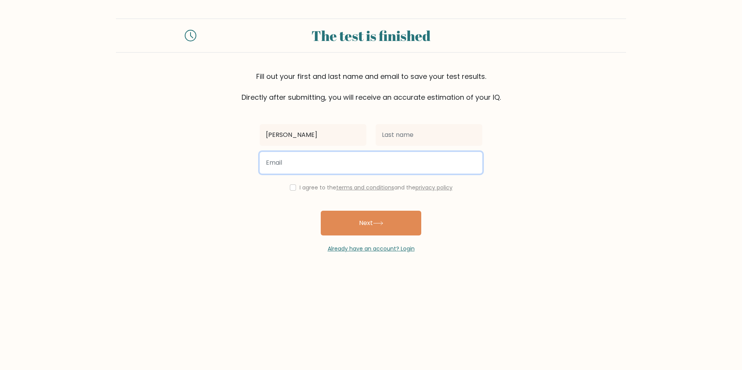
click at [411, 157] on input "email" at bounding box center [371, 163] width 222 height 22
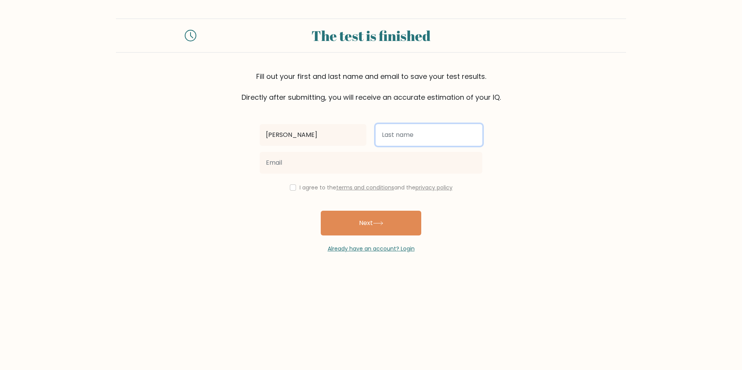
click at [418, 138] on input "text" at bounding box center [428, 135] width 107 height 22
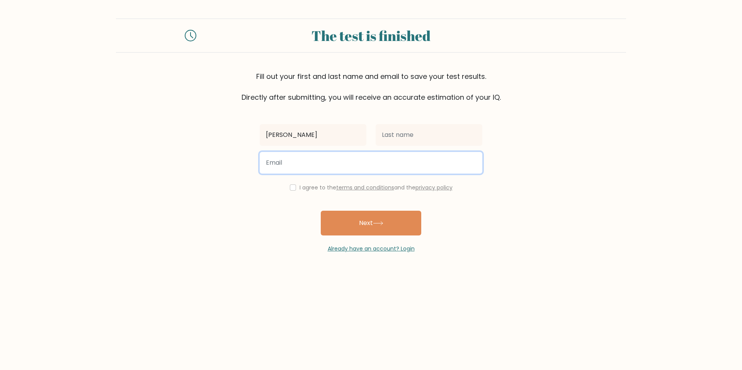
click at [409, 165] on input "email" at bounding box center [371, 163] width 222 height 22
type input "kimreysalazar822@gmail.com"
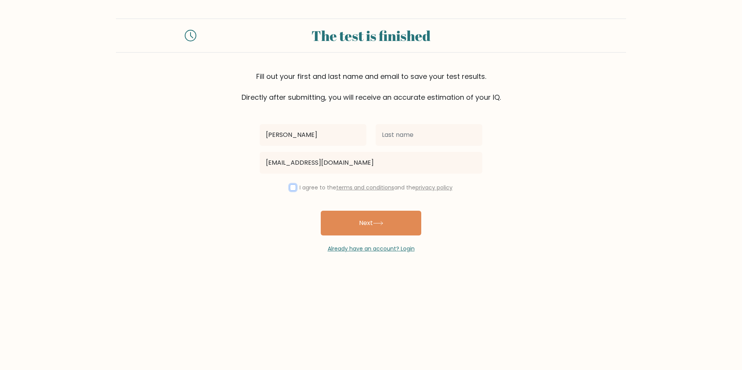
click at [290, 185] on input "checkbox" at bounding box center [293, 187] width 6 height 6
checkbox input "true"
click at [355, 217] on button "Next" at bounding box center [371, 222] width 100 height 25
click at [433, 139] on input "text" at bounding box center [428, 135] width 107 height 22
type input "Salazar"
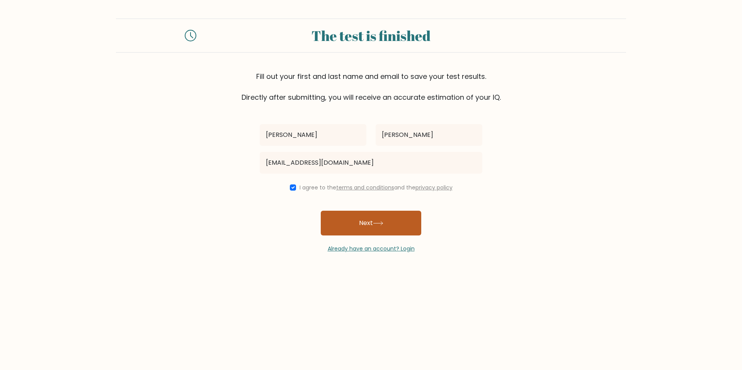
click at [366, 227] on button "Next" at bounding box center [371, 222] width 100 height 25
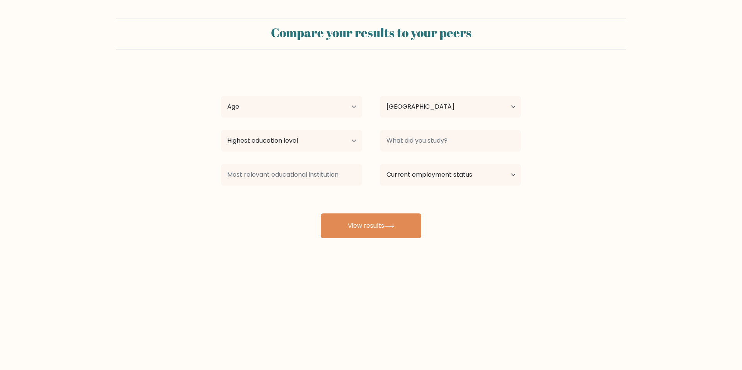
select select "PH"
click at [313, 107] on select "Age Under [DEMOGRAPHIC_DATA] [DEMOGRAPHIC_DATA] [DEMOGRAPHIC_DATA] [DEMOGRAPHIC…" at bounding box center [291, 107] width 141 height 22
click at [221, 96] on select "Age Under [DEMOGRAPHIC_DATA] [DEMOGRAPHIC_DATA] [DEMOGRAPHIC_DATA] [DEMOGRAPHIC…" at bounding box center [291, 107] width 141 height 22
click at [307, 103] on select "Age Under [DEMOGRAPHIC_DATA] [DEMOGRAPHIC_DATA] [DEMOGRAPHIC_DATA] [DEMOGRAPHIC…" at bounding box center [291, 107] width 141 height 22
select select "25_34"
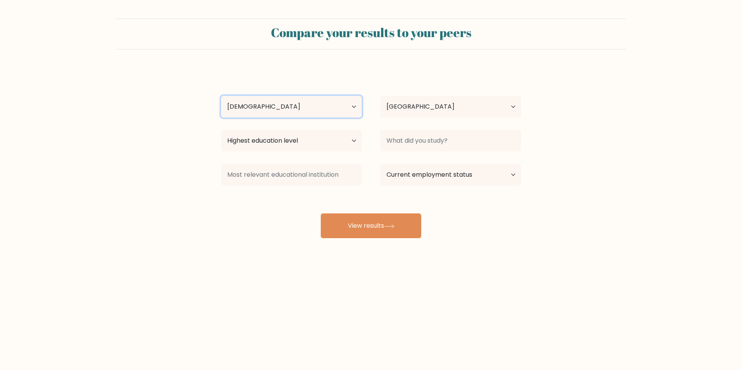
click at [221, 96] on select "Age Under [DEMOGRAPHIC_DATA] [DEMOGRAPHIC_DATA] [DEMOGRAPHIC_DATA] [DEMOGRAPHIC…" at bounding box center [291, 107] width 141 height 22
click at [317, 143] on select "Highest education level No schooling Primary Lower Secondary Upper Secondary Oc…" at bounding box center [291, 141] width 141 height 22
select select "upper_secondary"
click at [221, 130] on select "Highest education level No schooling Primary Lower Secondary Upper Secondary Oc…" at bounding box center [291, 141] width 141 height 22
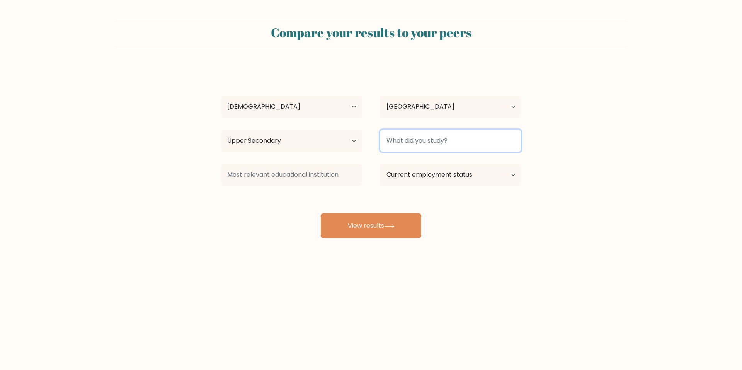
click at [400, 139] on input at bounding box center [450, 141] width 141 height 22
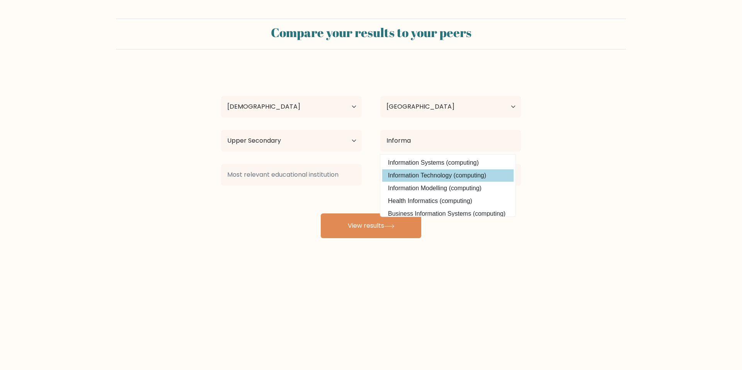
click at [443, 175] on option "Information Technology (computing)" at bounding box center [447, 175] width 131 height 12
type input "Information Technology"
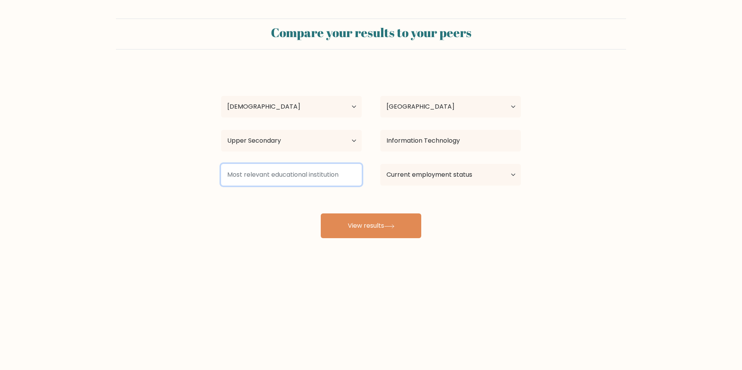
click at [289, 174] on input at bounding box center [291, 175] width 141 height 22
click at [424, 182] on select "Current employment status Employed Student Retired Other / prefer not to answer" at bounding box center [450, 175] width 141 height 22
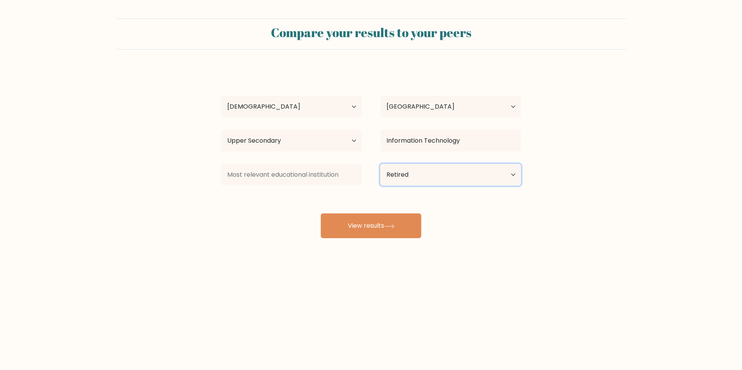
click at [380, 164] on select "Current employment status Employed Student Retired Other / prefer not to answer" at bounding box center [450, 175] width 141 height 22
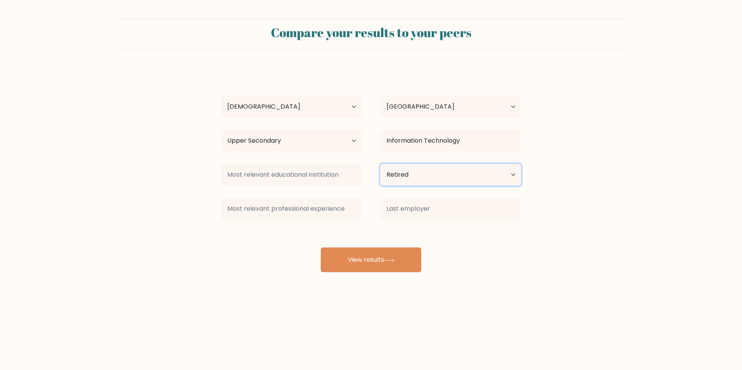
click at [404, 180] on select "Current employment status Employed Student Retired Other / prefer not to answer" at bounding box center [450, 175] width 141 height 22
select select "other"
click at [380, 164] on select "Current employment status Employed Student Retired Other / prefer not to answer" at bounding box center [450, 175] width 141 height 22
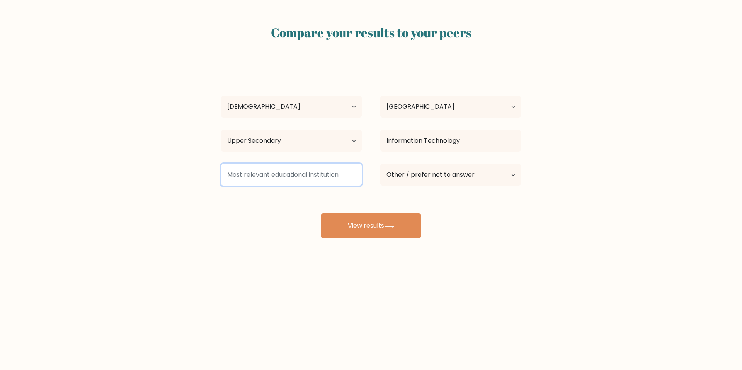
click at [300, 169] on input at bounding box center [291, 175] width 141 height 22
click at [261, 182] on input at bounding box center [291, 175] width 141 height 22
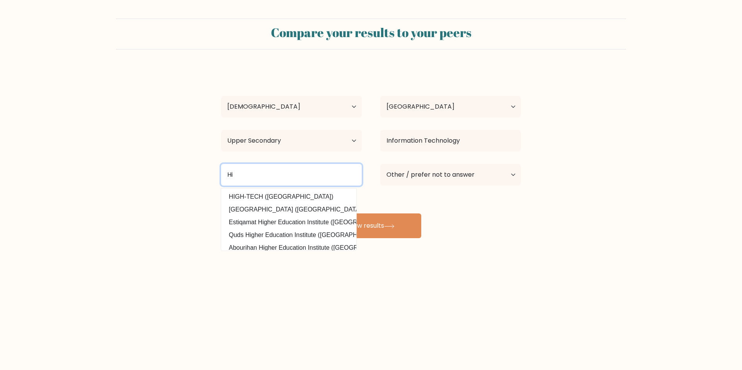
type input "H"
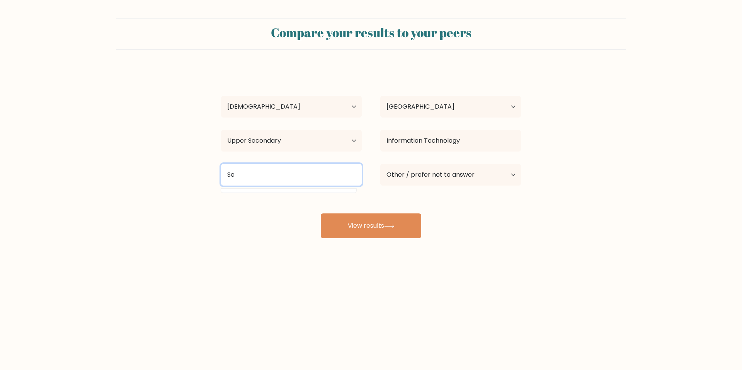
type input "S"
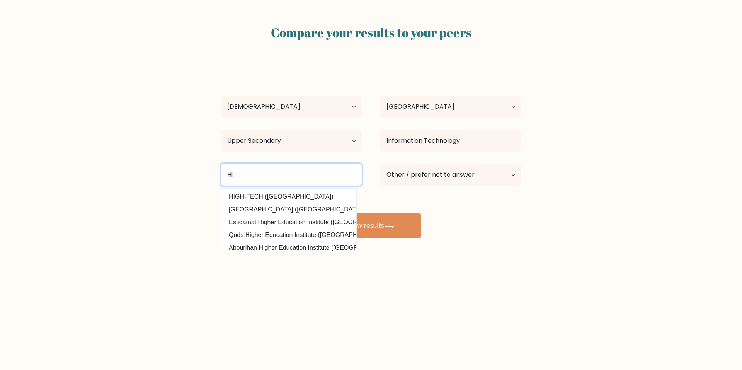
type input "H"
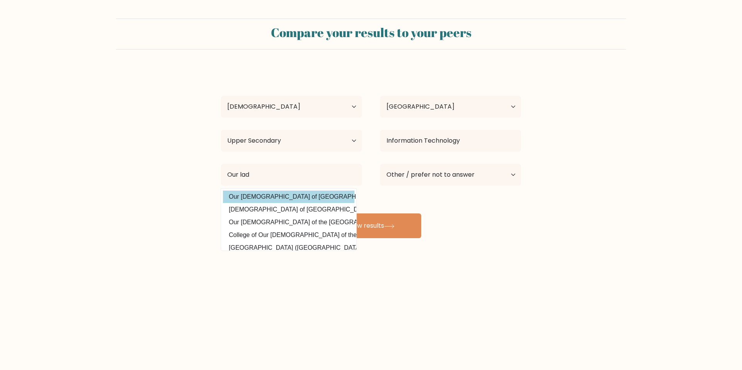
click at [264, 195] on option "Our Lady of Fatima University (Philippines)" at bounding box center [288, 196] width 131 height 12
type input "Our [DEMOGRAPHIC_DATA] of [GEOGRAPHIC_DATA]"
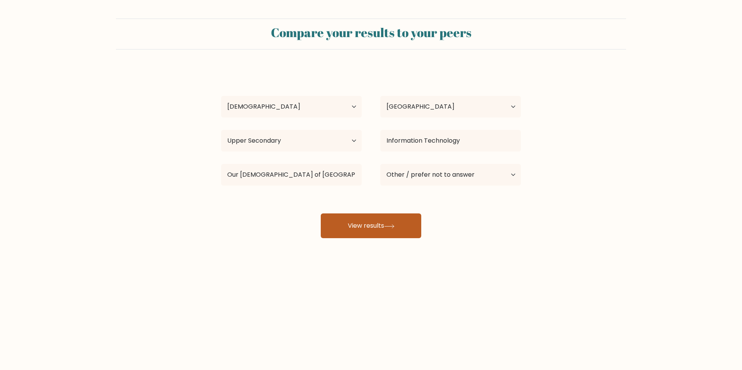
click at [363, 219] on button "View results" at bounding box center [371, 225] width 100 height 25
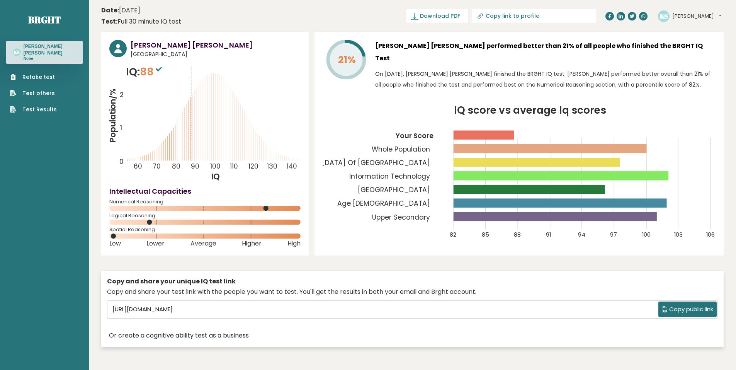
click at [670, 309] on span "Copy public link" at bounding box center [691, 309] width 44 height 9
click at [460, 19] on span "Download PDF" at bounding box center [440, 16] width 40 height 8
